Goal: Complete application form

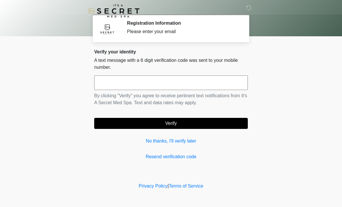
click at [169, 80] on input "text" at bounding box center [171, 82] width 154 height 15
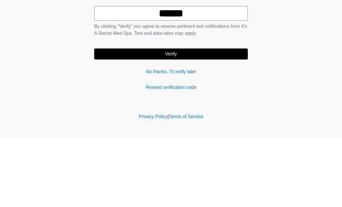
type input "******"
click at [207, 118] on button "Verify" at bounding box center [171, 123] width 154 height 11
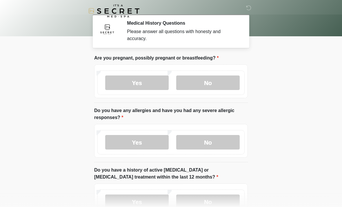
click at [213, 82] on label "No" at bounding box center [208, 82] width 64 height 15
click at [212, 143] on label "No" at bounding box center [208, 142] width 64 height 15
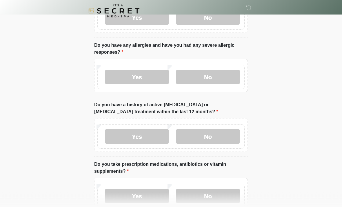
scroll to position [65, 0]
click at [205, 135] on label "No" at bounding box center [208, 136] width 64 height 15
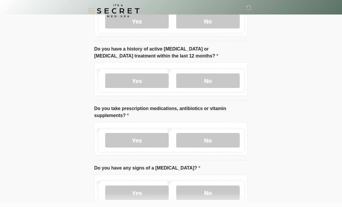
scroll to position [121, 0]
click at [215, 146] on label "No" at bounding box center [208, 140] width 64 height 15
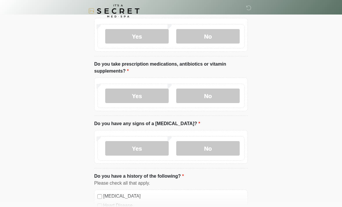
scroll to position [167, 0]
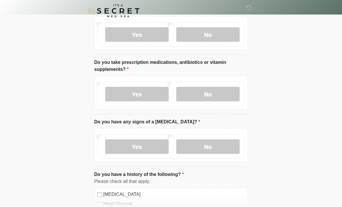
click at [209, 146] on label "No" at bounding box center [208, 147] width 64 height 15
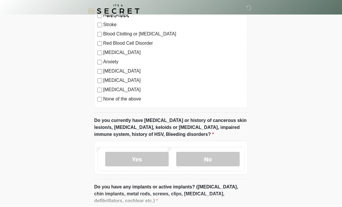
scroll to position [371, 0]
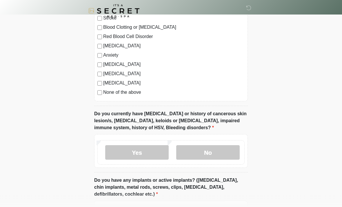
click at [215, 148] on label "No" at bounding box center [208, 152] width 64 height 15
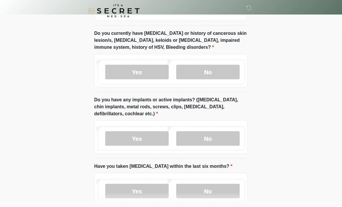
scroll to position [452, 0]
click at [211, 138] on label "No" at bounding box center [208, 138] width 64 height 15
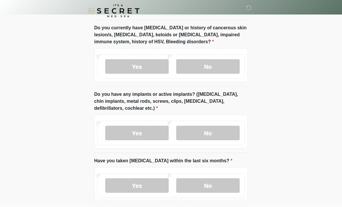
scroll to position [483, 0]
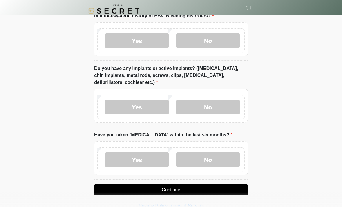
click at [203, 156] on label "No" at bounding box center [208, 159] width 64 height 15
click at [168, 190] on button "Continue" at bounding box center [171, 189] width 154 height 11
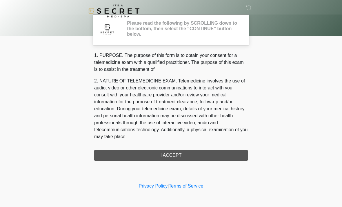
scroll to position [0, 0]
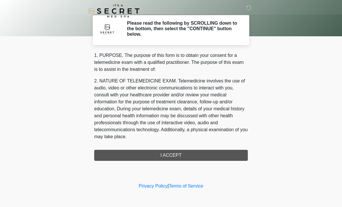
click at [166, 155] on div "1. PURPOSE. The purpose of this form is to obtain your consent for a telemedici…" at bounding box center [171, 106] width 154 height 109
click at [170, 160] on div "1. PURPOSE. The purpose of this form is to obtain your consent for a telemedici…" at bounding box center [171, 106] width 154 height 109
click at [179, 158] on div "1. PURPOSE. The purpose of this form is to obtain your consent for a telemedici…" at bounding box center [171, 106] width 154 height 109
click at [167, 156] on div "1. PURPOSE. The purpose of this form is to obtain your consent for a telemedici…" at bounding box center [171, 106] width 154 height 109
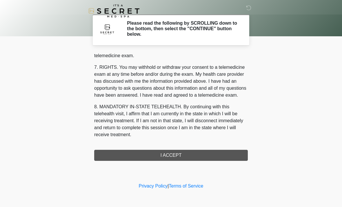
click at [166, 156] on button "I ACCEPT" at bounding box center [171, 155] width 154 height 11
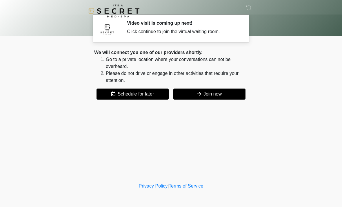
click at [205, 92] on button "Join now" at bounding box center [210, 93] width 72 height 11
